Goal: Transaction & Acquisition: Purchase product/service

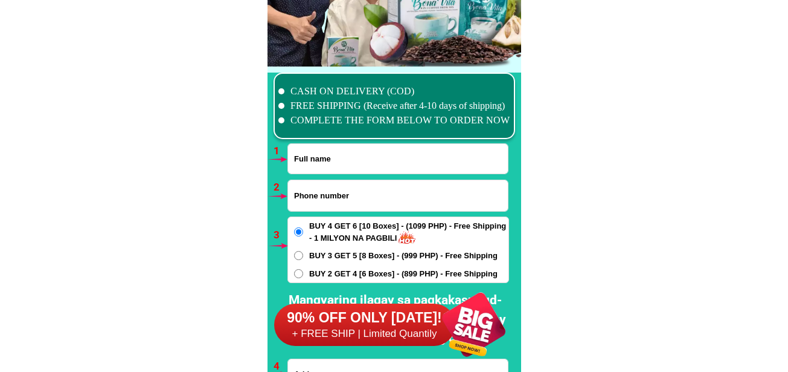
scroll to position [8885, 0]
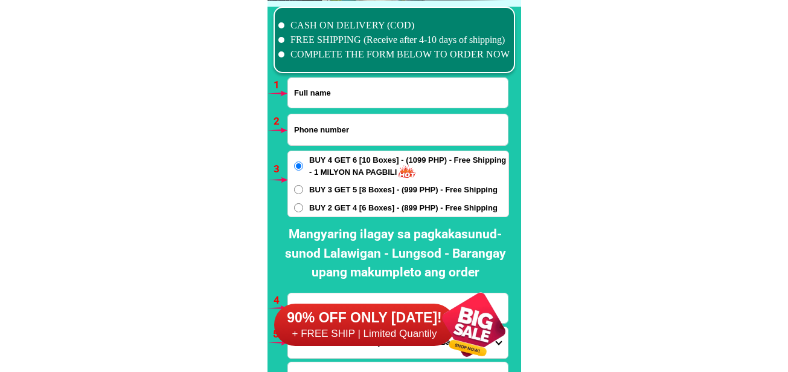
click at [349, 133] on input "Input phone_number" at bounding box center [398, 129] width 220 height 31
paste input "0960 281 2706"
click at [330, 129] on input "0960 281 2706" at bounding box center [398, 129] width 220 height 31
click at [314, 132] on input "0960 2812706" at bounding box center [398, 129] width 220 height 31
type input "09602812706"
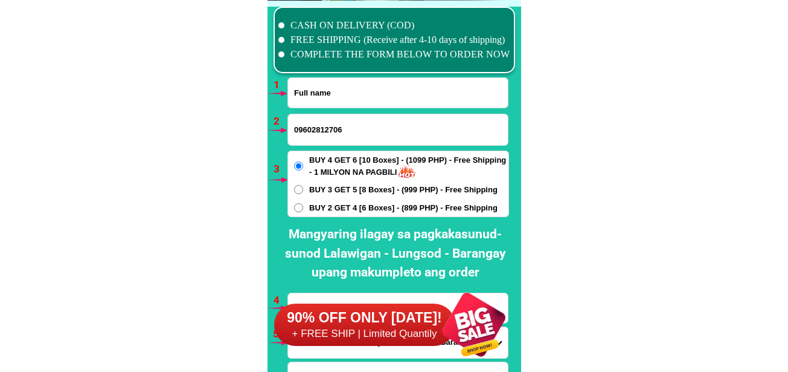
click at [326, 92] on input "Input full_name" at bounding box center [398, 93] width 220 height 30
paste input "Alejandrea G,[PERSON_NAME]"
type input "Alejandrea G,[PERSON_NAME]"
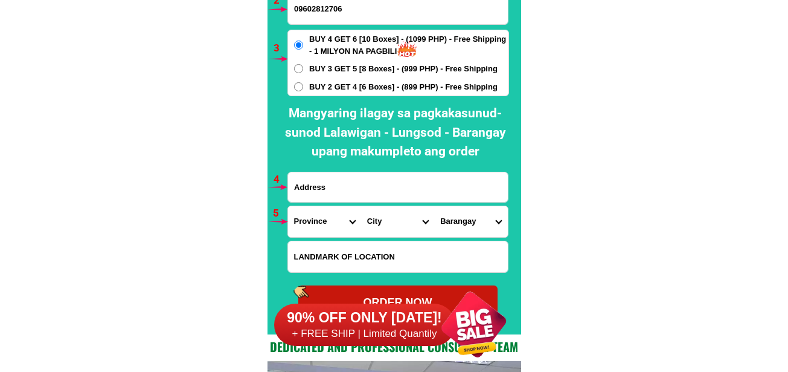
click at [339, 186] on input "Input address" at bounding box center [398, 187] width 220 height 30
paste input "Prk6Bautista, SanAgustinIsabela"
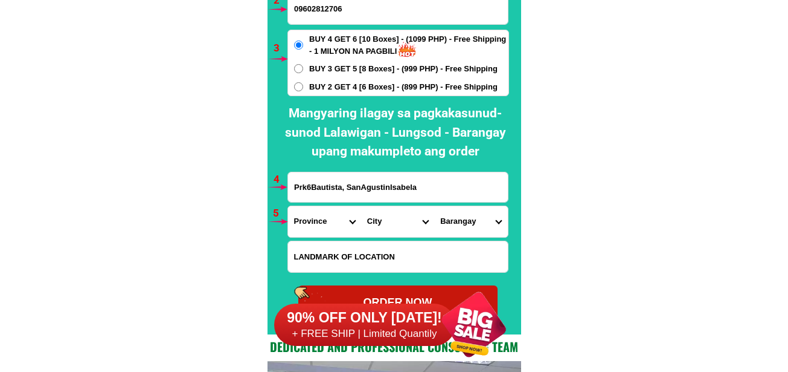
type input "Prk6Bautista, SanAgustinIsabela"
click at [332, 92] on span "BUY 2 GET 4 [6 Boxes] - (899 PHP) - Free Shipping" at bounding box center [403, 87] width 189 height 12
click at [303, 91] on input "BUY 2 GET 4 [6 Boxes] - (899 PHP) - Free Shipping" at bounding box center [298, 86] width 9 height 9
radio input "true"
drag, startPoint x: 334, startPoint y: 221, endPoint x: 327, endPoint y: 221, distance: 6.7
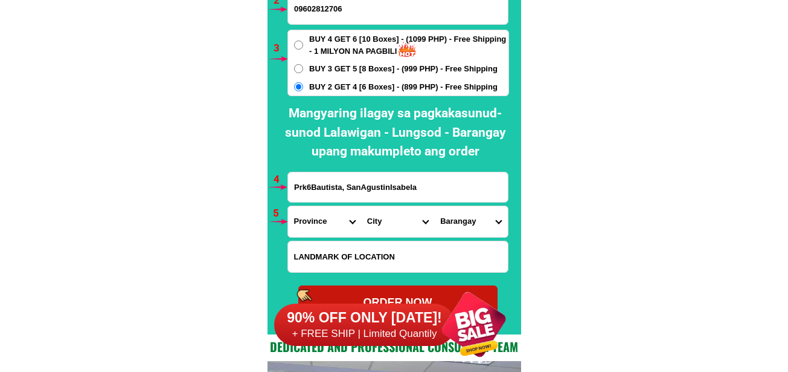
click at [329, 221] on select "Province [GEOGRAPHIC_DATA] [GEOGRAPHIC_DATA][PERSON_NAME][GEOGRAPHIC_DATA][GEOG…" at bounding box center [324, 221] width 73 height 31
select select "63_305"
click at [288, 206] on select "Province [GEOGRAPHIC_DATA] [GEOGRAPHIC_DATA][PERSON_NAME][GEOGRAPHIC_DATA][GEOG…" at bounding box center [324, 221] width 73 height 31
drag, startPoint x: 391, startPoint y: 230, endPoint x: 399, endPoint y: 208, distance: 23.3
click at [391, 229] on select "City [GEOGRAPHIC_DATA][PERSON_NAME]-city [GEOGRAPHIC_DATA][PERSON_NAME] Echague…" at bounding box center [397, 221] width 73 height 31
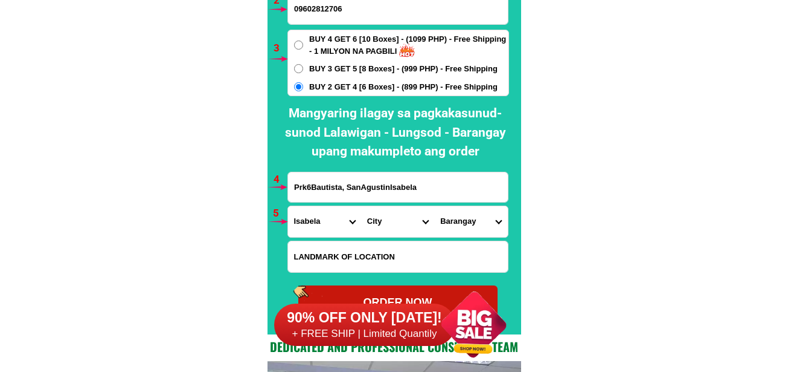
select select "63_3054653"
click at [361, 206] on select "City [GEOGRAPHIC_DATA][PERSON_NAME]-city [GEOGRAPHIC_DATA][PERSON_NAME] Echague…" at bounding box center [397, 221] width 73 height 31
drag, startPoint x: 469, startPoint y: 227, endPoint x: 472, endPoint y: 208, distance: 18.3
click at [469, 228] on select "Barangay [PERSON_NAME] grande [PERSON_NAME] Dappig Laoag Mapalad Masaya centro …" at bounding box center [470, 221] width 73 height 31
select select "63_30546534780"
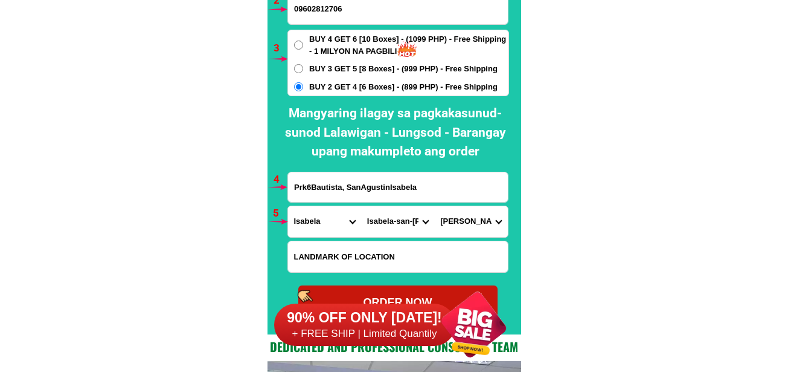
click at [434, 206] on select "Barangay [PERSON_NAME] grande [PERSON_NAME] Dappig Laoag Mapalad Masaya centro …" at bounding box center [470, 221] width 73 height 31
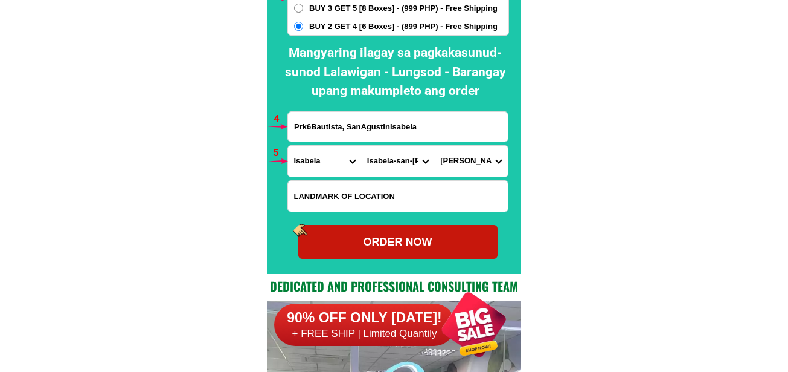
click at [397, 236] on div "ORDER NOW" at bounding box center [397, 242] width 199 height 16
radio input "true"
